Goal: Information Seeking & Learning: Learn about a topic

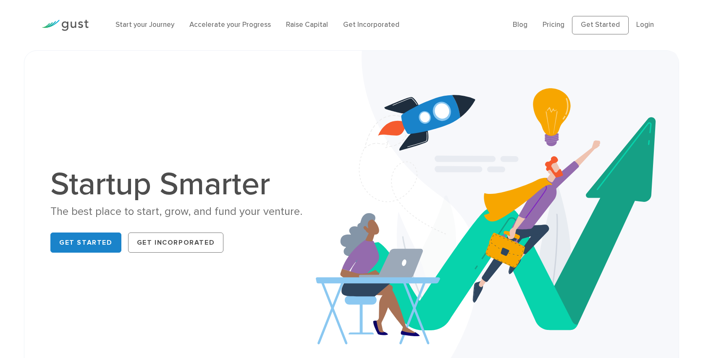
click at [570, 24] on ul "Blog FAQ Pricing Get Started Login Login" at bounding box center [587, 25] width 149 height 18
click at [559, 24] on link "Pricing" at bounding box center [554, 25] width 22 height 8
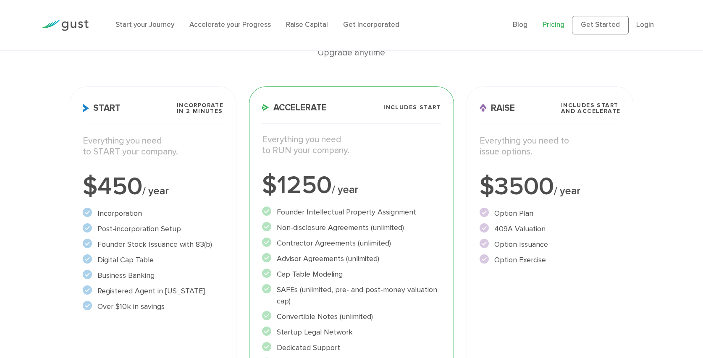
scroll to position [93, 0]
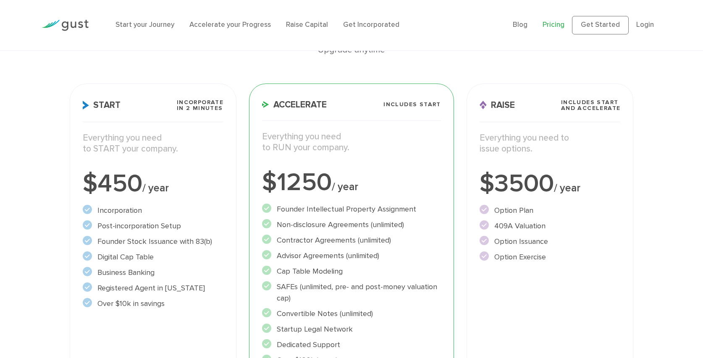
drag, startPoint x: 219, startPoint y: 245, endPoint x: 84, endPoint y: 245, distance: 135.7
click at [84, 245] on li "Founder Stock Issuance with 83(b)" at bounding box center [153, 241] width 141 height 11
drag, startPoint x: 168, startPoint y: 253, endPoint x: 96, endPoint y: 262, distance: 71.9
click at [89, 259] on li "Digital Cap Table" at bounding box center [153, 257] width 141 height 11
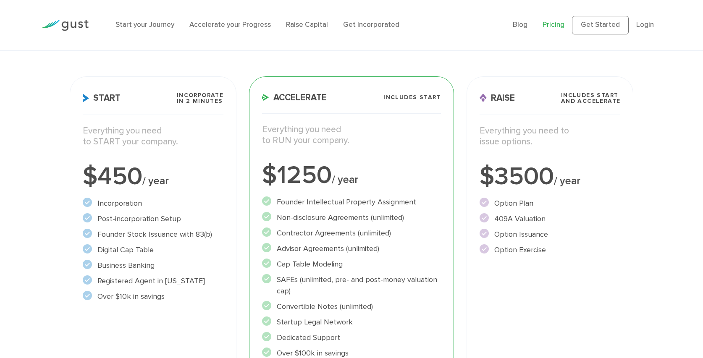
click at [193, 295] on li "Over $10k in savings" at bounding box center [153, 296] width 141 height 11
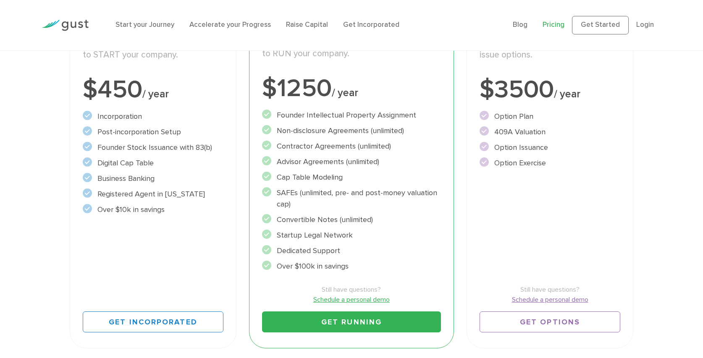
scroll to position [0, 0]
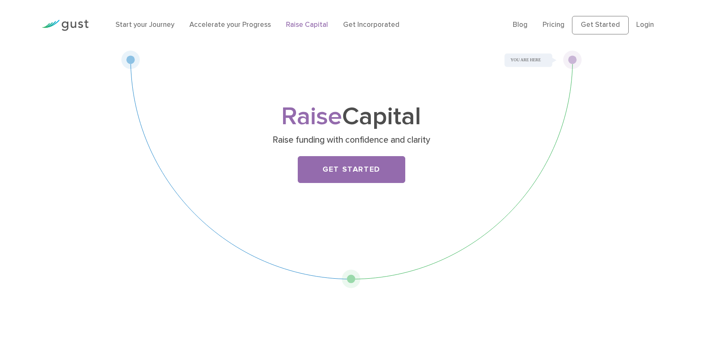
click at [234, 101] on div "Raise Capital Raise funding with confidence and clarity Get Started" at bounding box center [351, 169] width 461 height 238
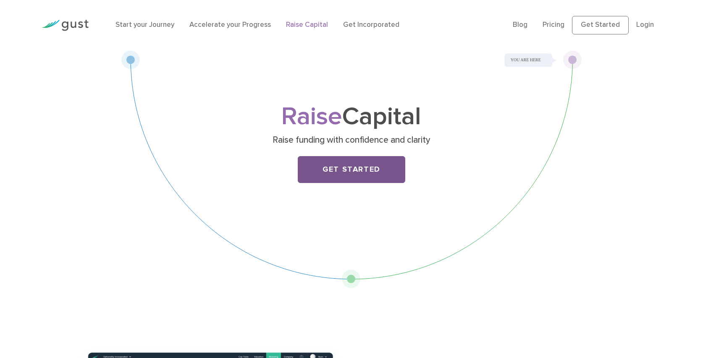
click at [339, 173] on link "Get Started" at bounding box center [352, 169] width 108 height 27
